Goal: Information Seeking & Learning: Learn about a topic

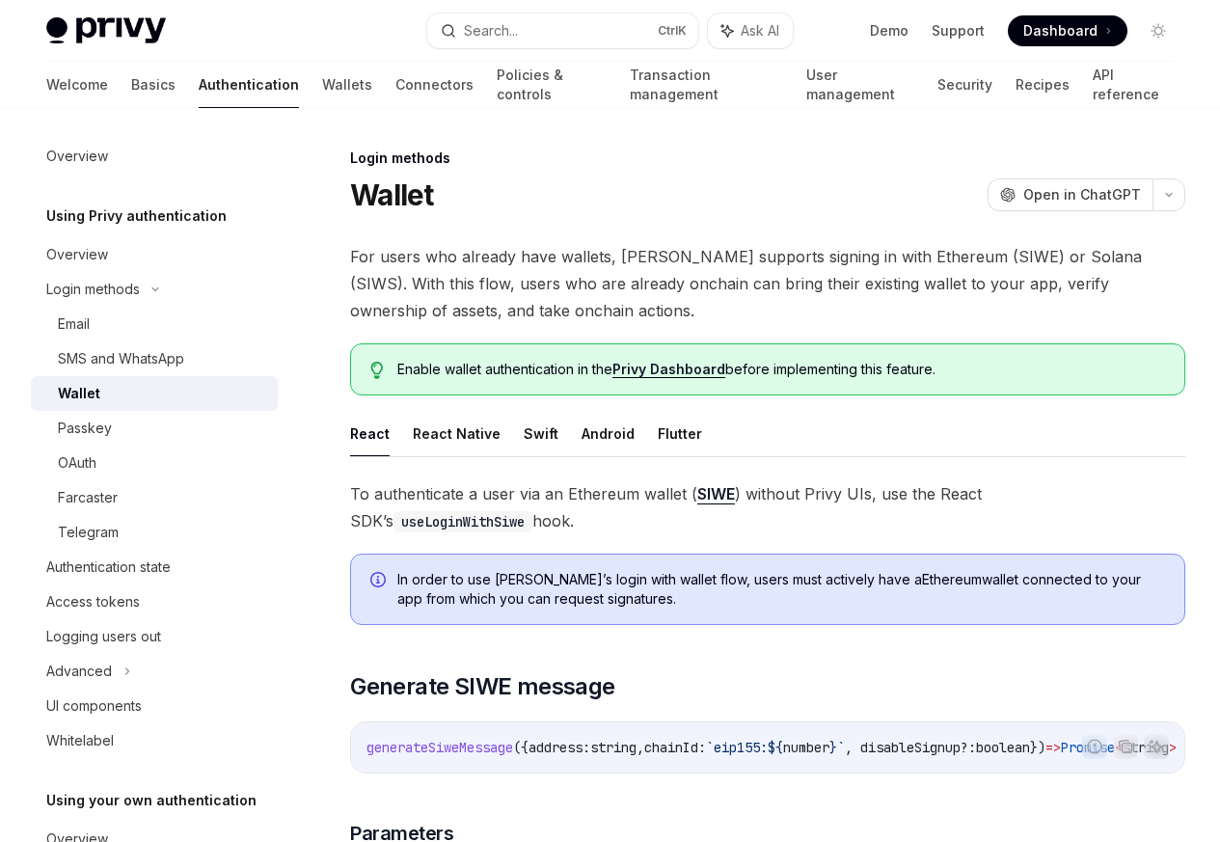
scroll to position [768, 0]
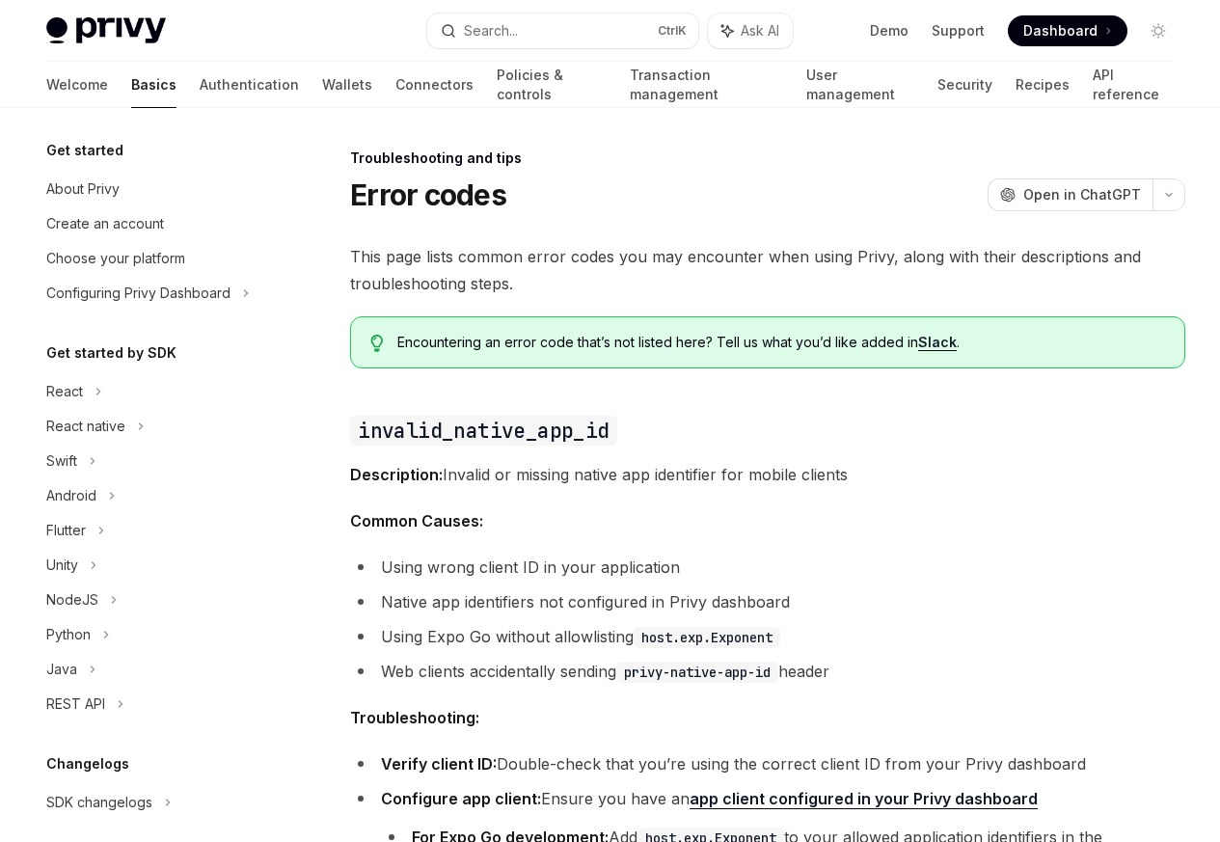
scroll to position [183, 0]
